Goal: Task Accomplishment & Management: Manage account settings

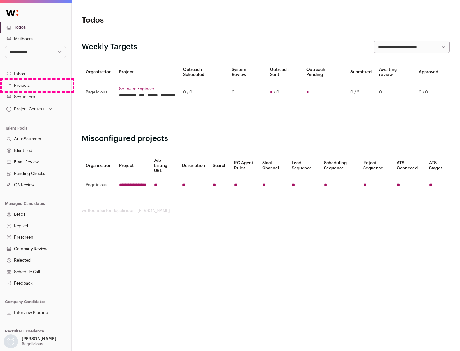
click at [35, 85] on link "Projects" at bounding box center [35, 86] width 71 height 12
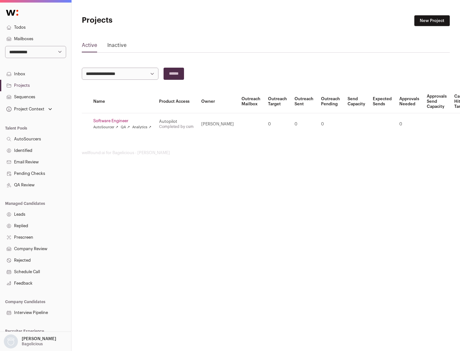
click at [124, 121] on link "Software Engineer" at bounding box center [122, 121] width 58 height 5
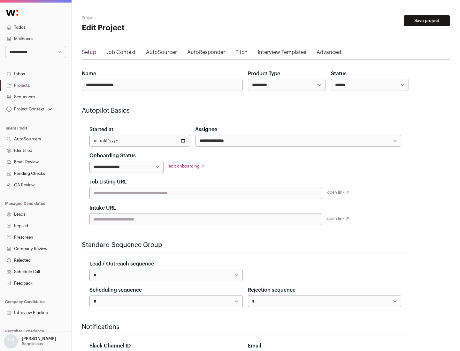
click at [427, 21] on button "Save project" at bounding box center [427, 20] width 46 height 11
